Goal: Communication & Community: Connect with others

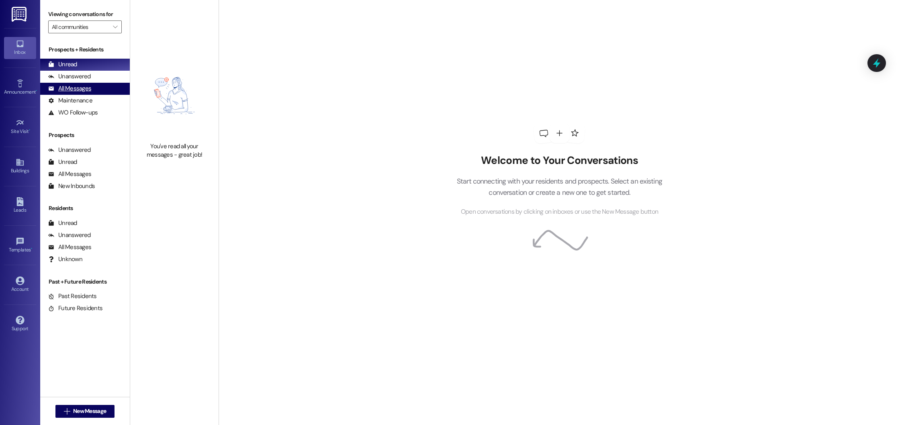
click at [77, 91] on div "All Messages" at bounding box center [69, 88] width 43 height 8
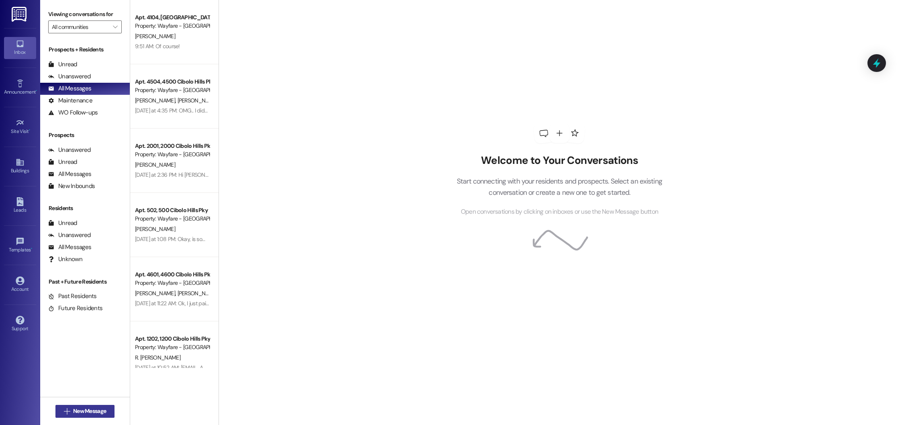
click at [77, 414] on span "New Message" at bounding box center [89, 411] width 33 height 8
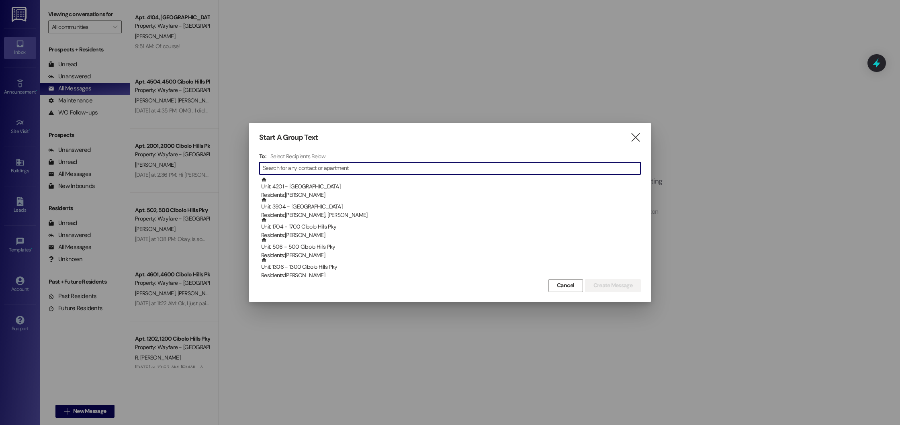
click at [298, 170] on input at bounding box center [452, 168] width 378 height 11
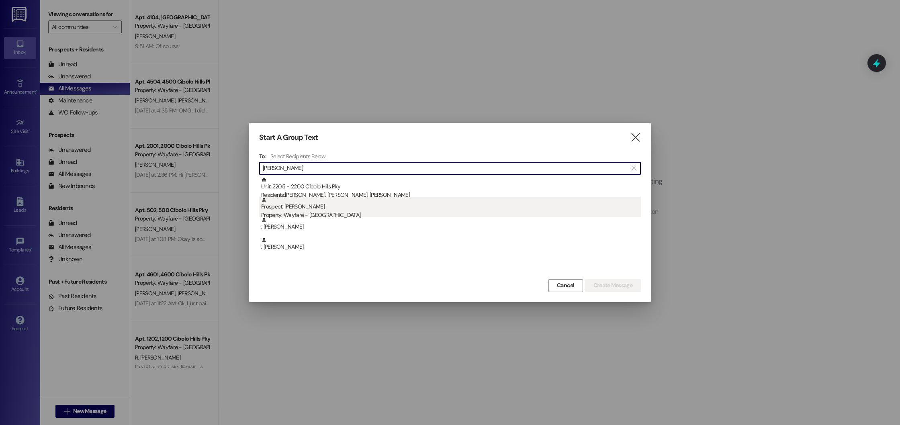
type input "[PERSON_NAME]"
click at [317, 204] on div "Prospect: [PERSON_NAME] Property: Wayfare - [GEOGRAPHIC_DATA]" at bounding box center [451, 208] width 380 height 23
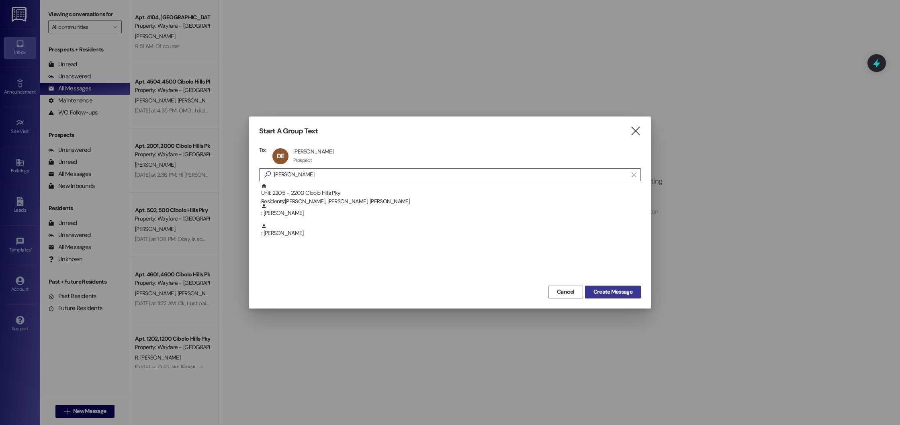
click at [628, 291] on span "Create Message" at bounding box center [612, 292] width 39 height 8
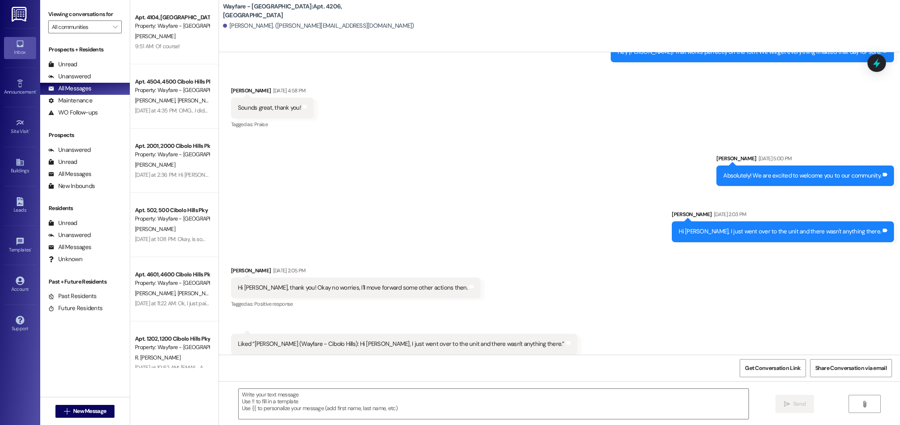
scroll to position [344, 0]
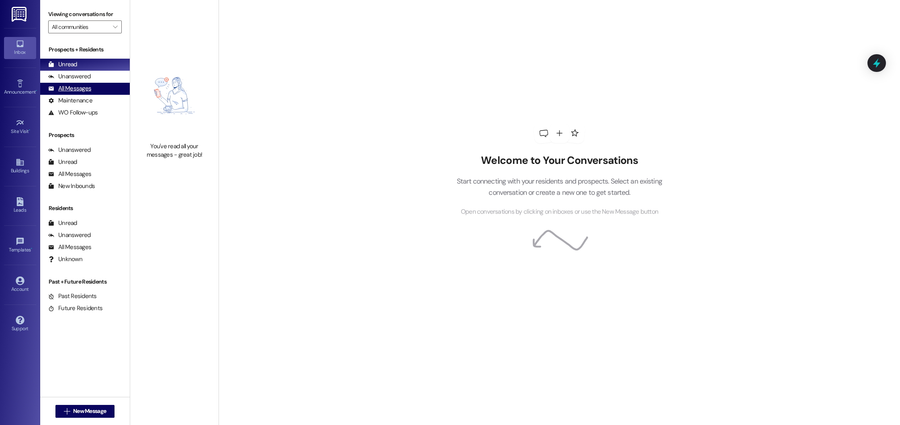
click at [106, 84] on div "All Messages (undefined)" at bounding box center [85, 89] width 90 height 12
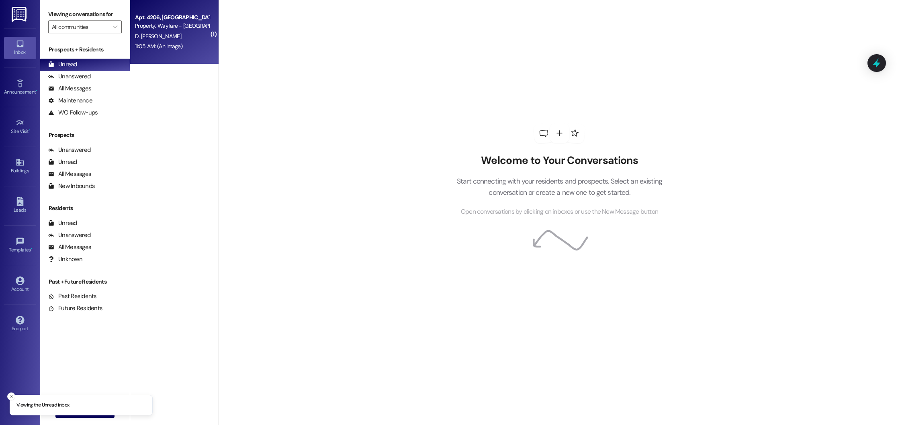
click at [172, 31] on div "D. Edmund" at bounding box center [172, 36] width 76 height 10
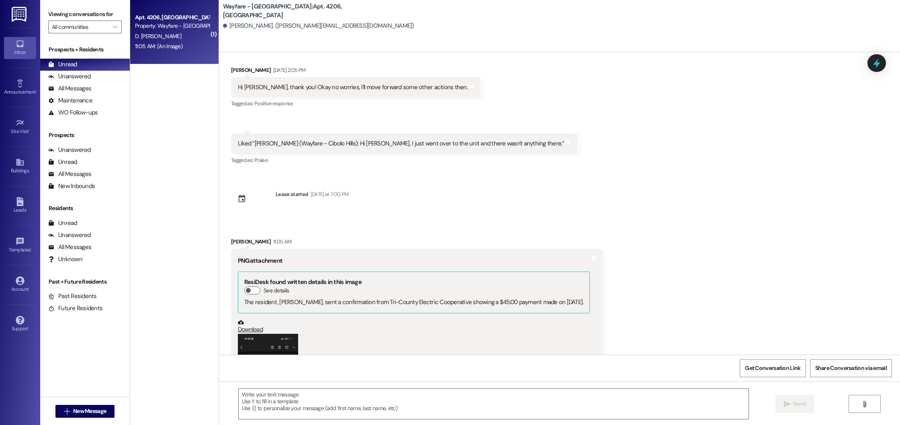
scroll to position [612, 0]
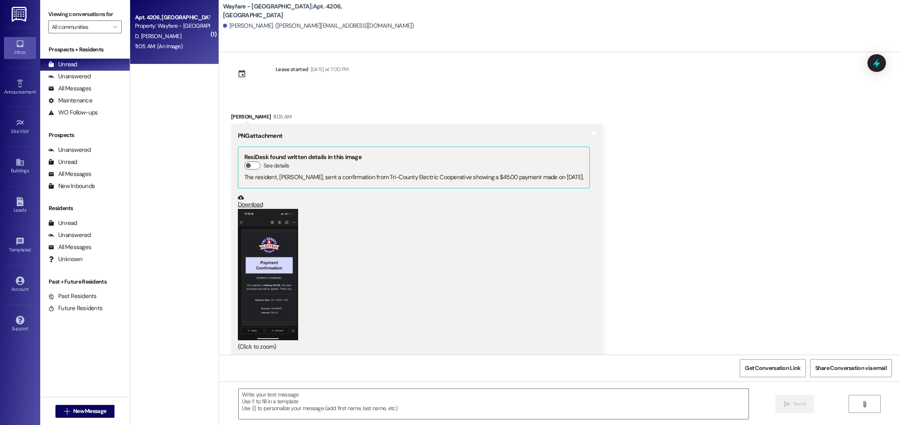
click at [256, 268] on button "Zoom image" at bounding box center [268, 274] width 60 height 131
